Goal: Find specific page/section: Find specific page/section

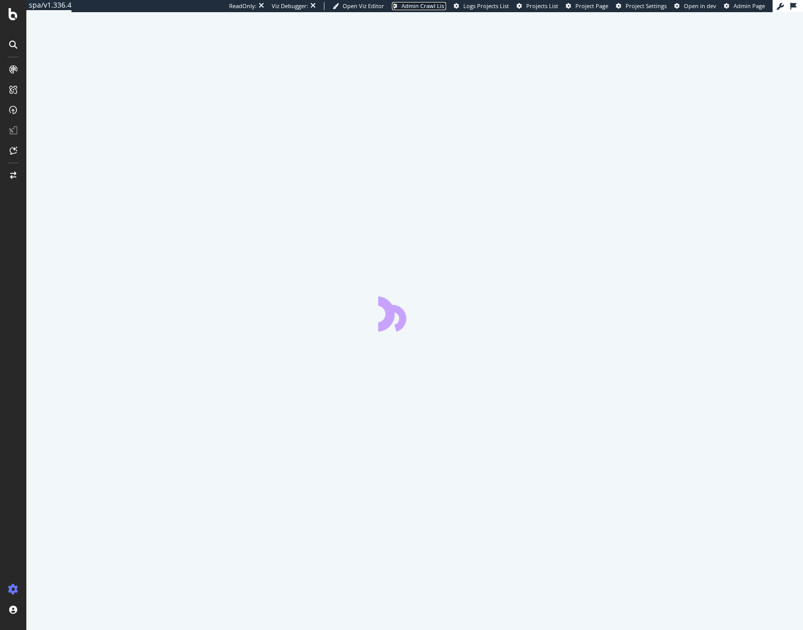
click at [446, 6] on span "Admin Crawl List" at bounding box center [423, 6] width 45 height 8
